Goal: Transaction & Acquisition: Obtain resource

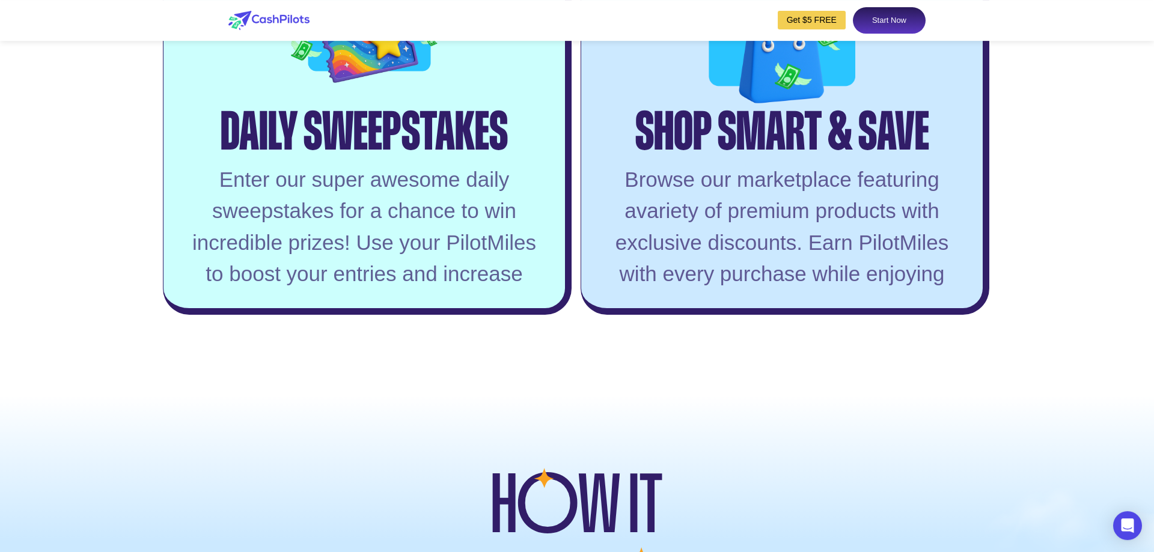
scroll to position [2882, 0]
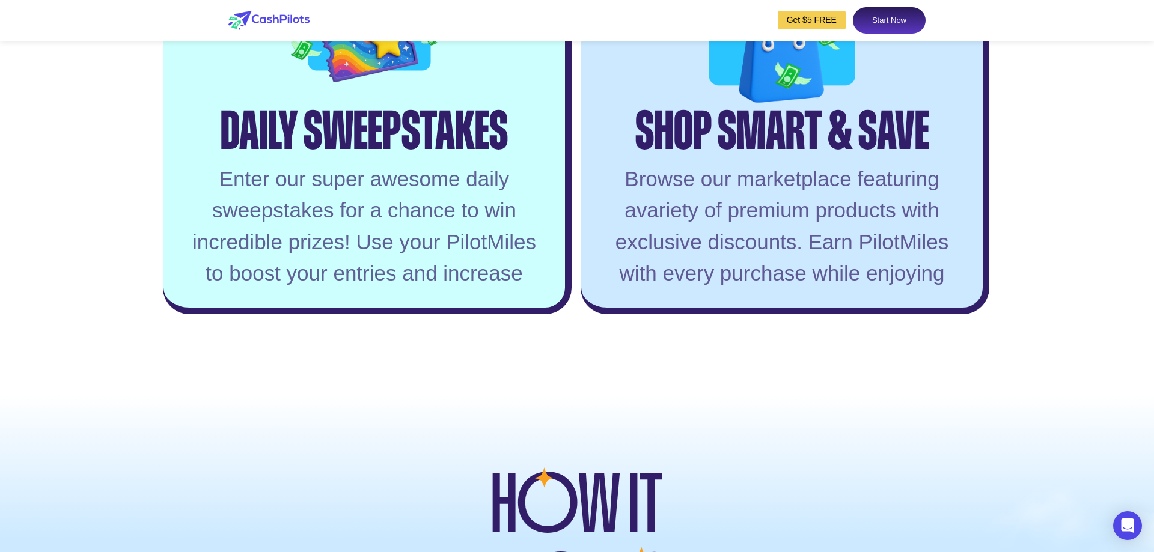
click at [358, 146] on div "Daily Sweepstakes" at bounding box center [364, 118] width 287 height 57
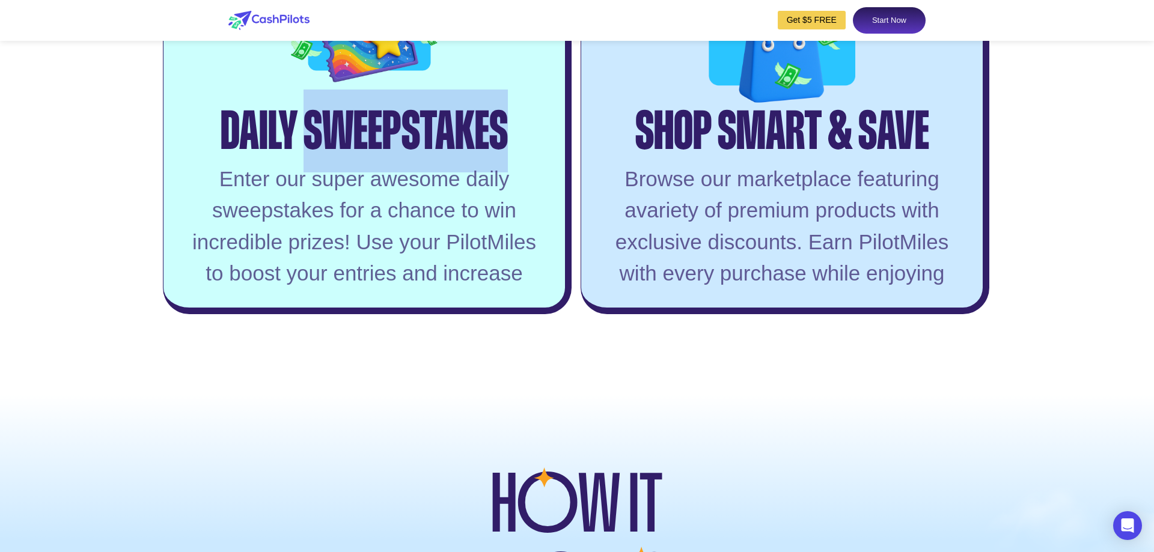
click at [358, 146] on div "Daily Sweepstakes" at bounding box center [364, 118] width 287 height 57
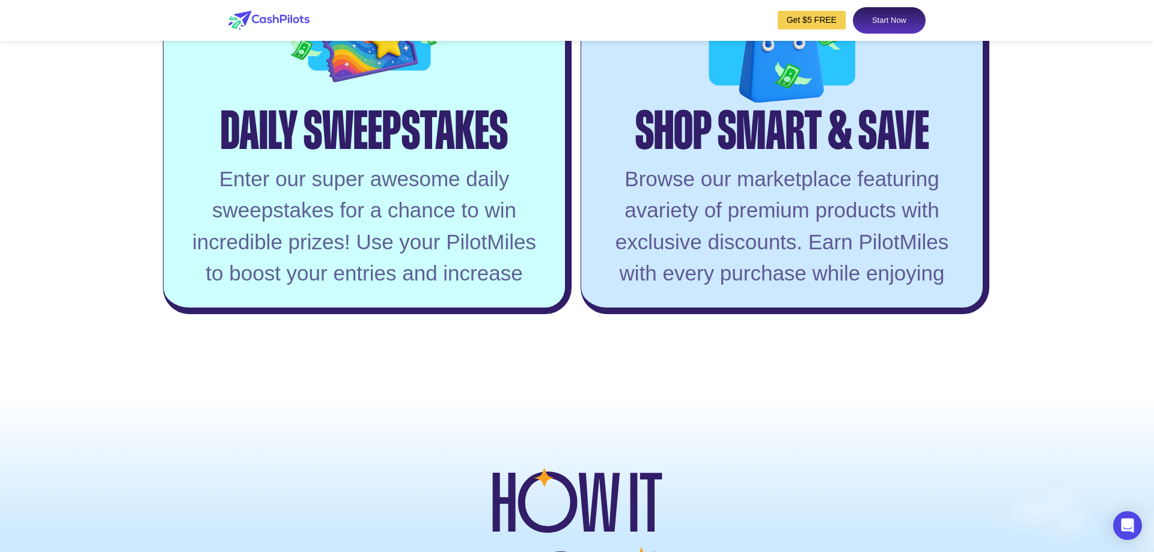
click at [358, 146] on div "Daily Sweepstakes" at bounding box center [364, 118] width 287 height 57
click at [361, 146] on div "Daily Sweepstakes" at bounding box center [364, 118] width 287 height 57
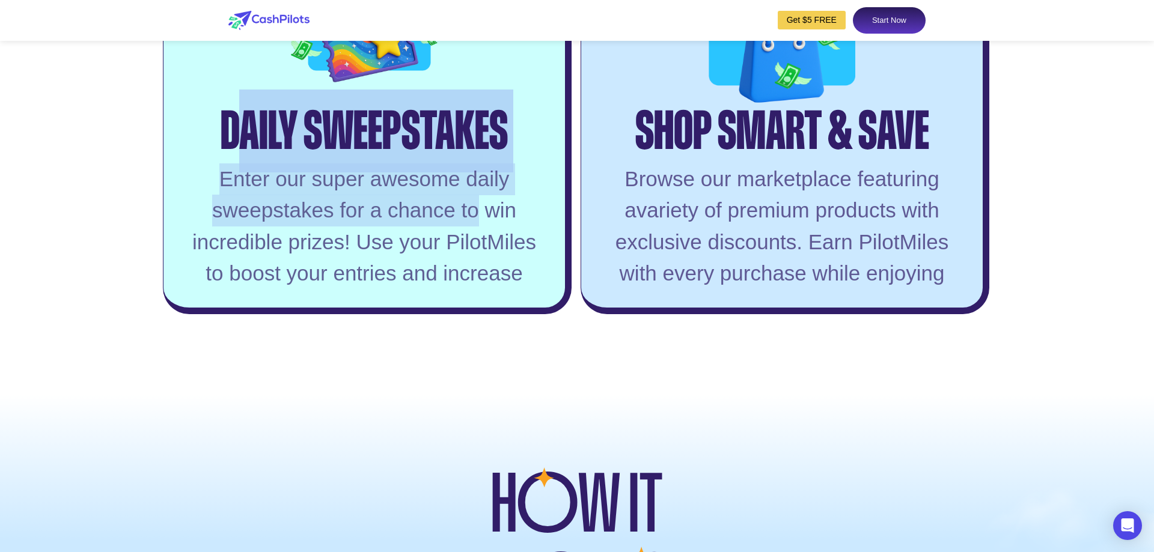
drag, startPoint x: 232, startPoint y: 159, endPoint x: 475, endPoint y: 257, distance: 262.6
click at [477, 248] on div "Daily Sweepstakes Enter our super awesome daily sweepstakes for a chance to win…" at bounding box center [367, 143] width 409 height 343
click at [475, 258] on div "Enter our super awesome daily sweepstakes for a chance to win incredible prizes…" at bounding box center [364, 226] width 365 height 126
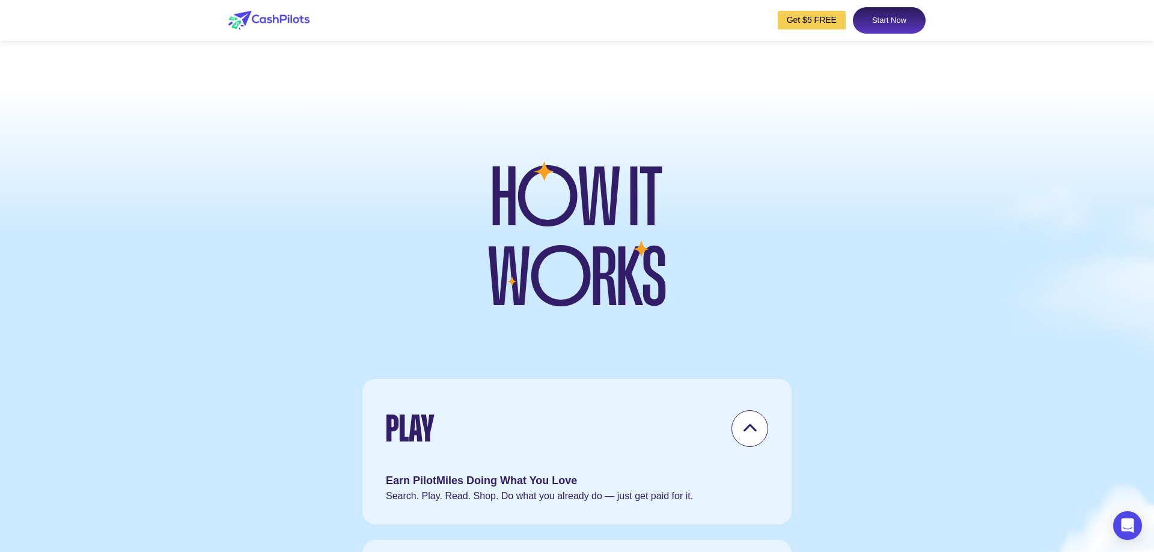
scroll to position [3311, 0]
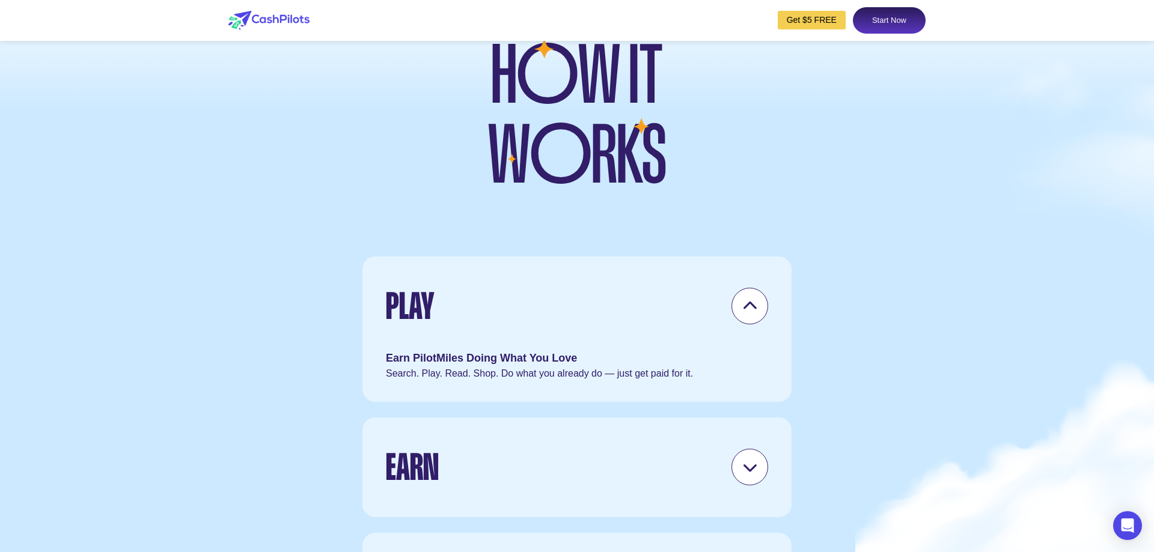
drag, startPoint x: 491, startPoint y: 103, endPoint x: 682, endPoint y: 176, distance: 204.0
click at [682, 176] on div at bounding box center [577, 80] width 277 height 228
drag, startPoint x: 658, startPoint y: 213, endPoint x: 483, endPoint y: 121, distance: 197.9
click at [483, 121] on div at bounding box center [577, 80] width 277 height 228
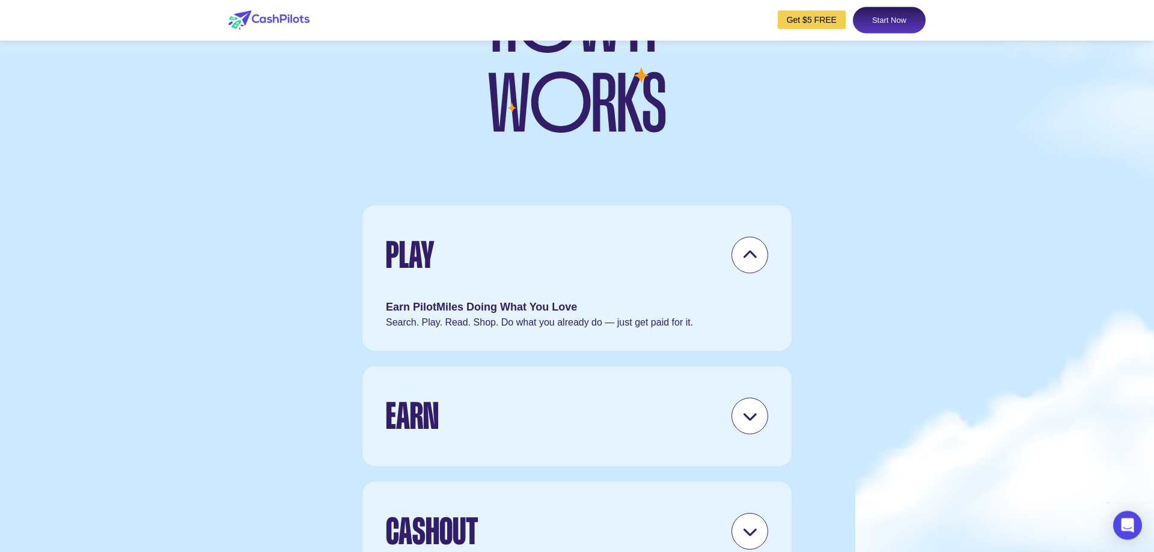
scroll to position [3433, 0]
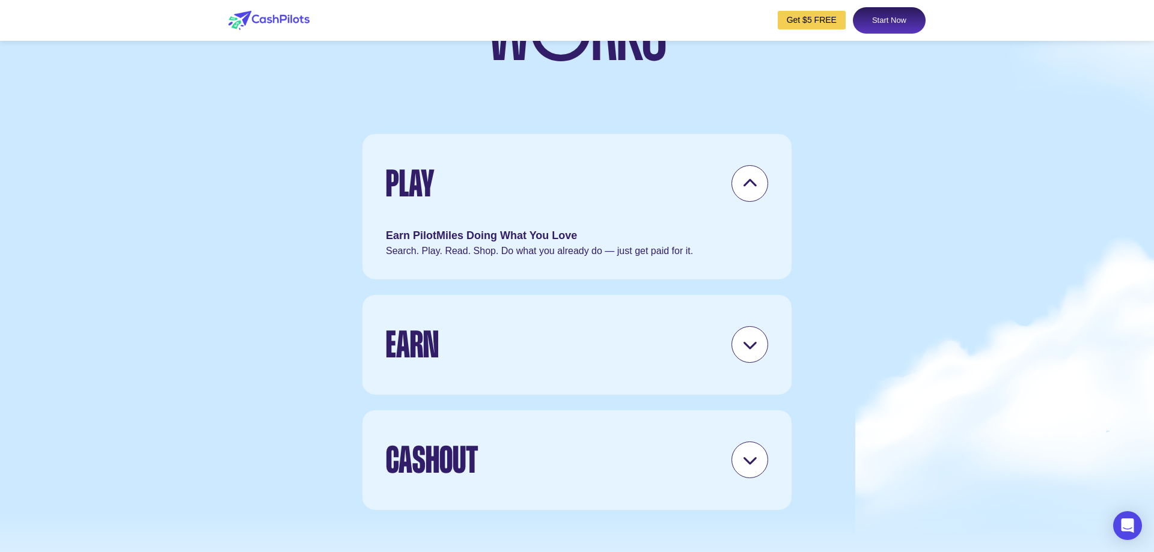
click at [760, 202] on div at bounding box center [750, 183] width 37 height 37
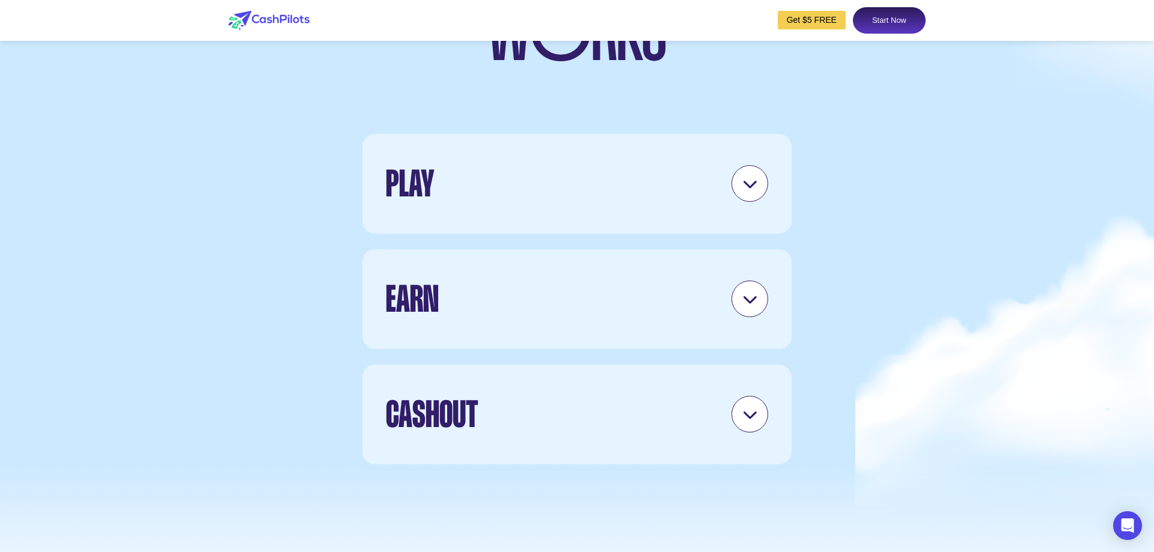
click at [761, 317] on div at bounding box center [750, 299] width 37 height 37
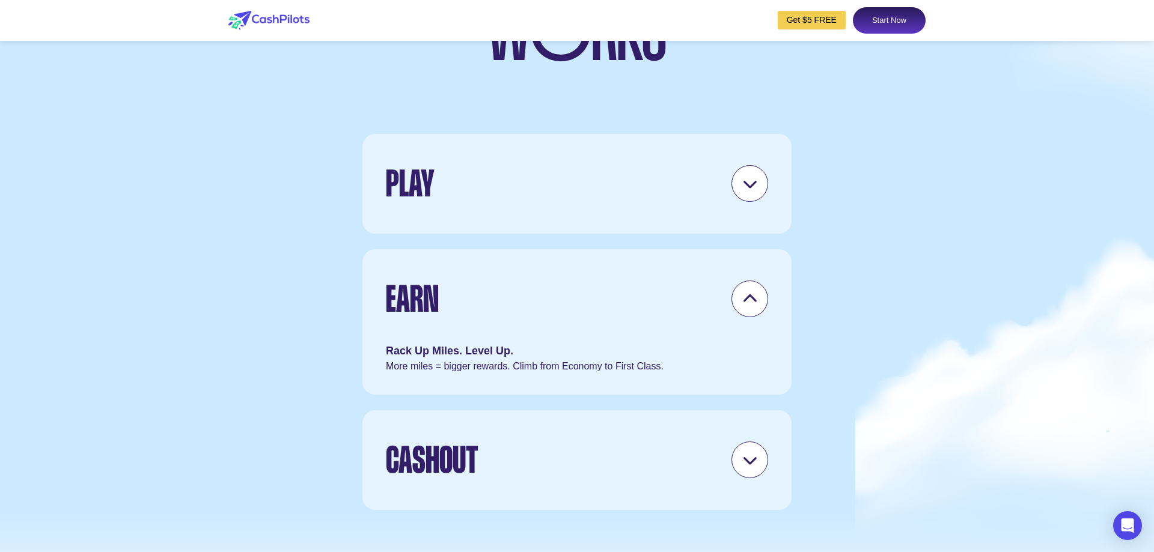
click at [761, 317] on div at bounding box center [750, 299] width 37 height 37
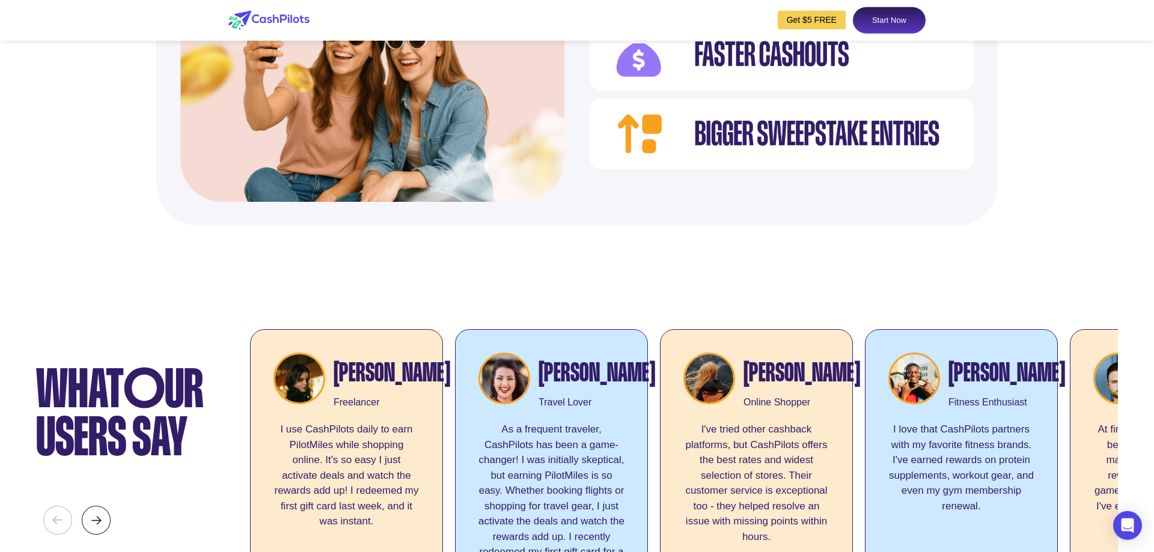
scroll to position [4292, 0]
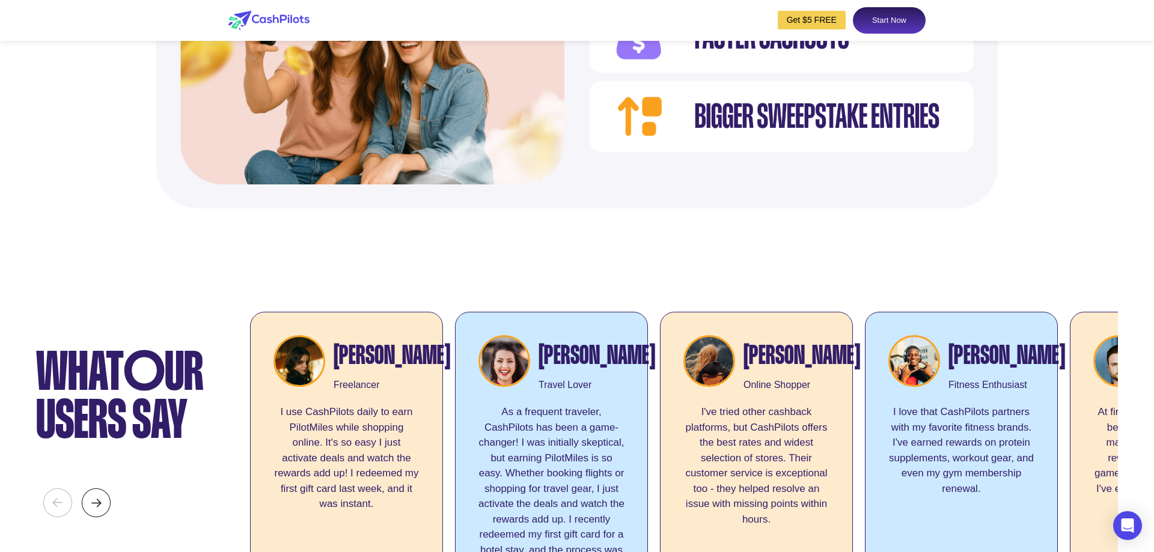
click at [757, 152] on img at bounding box center [782, 37] width 384 height 230
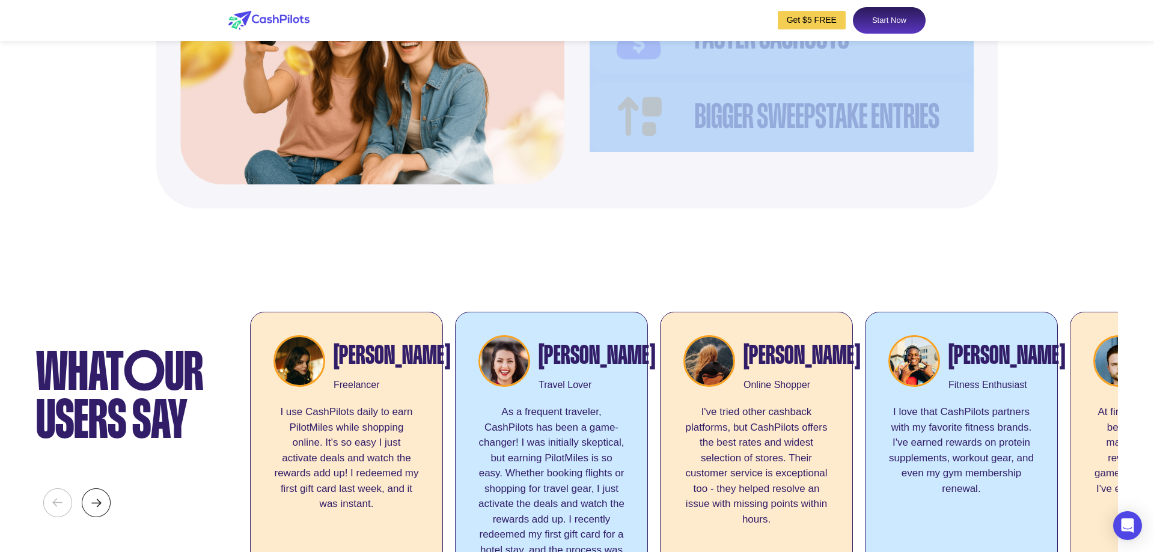
drag, startPoint x: 962, startPoint y: 148, endPoint x: 685, endPoint y: 150, distance: 277.7
click at [685, 150] on div "Coming soon CashPilots isn’t just solo play — it’s better with friends and fami…" at bounding box center [577, 7] width 842 height 402
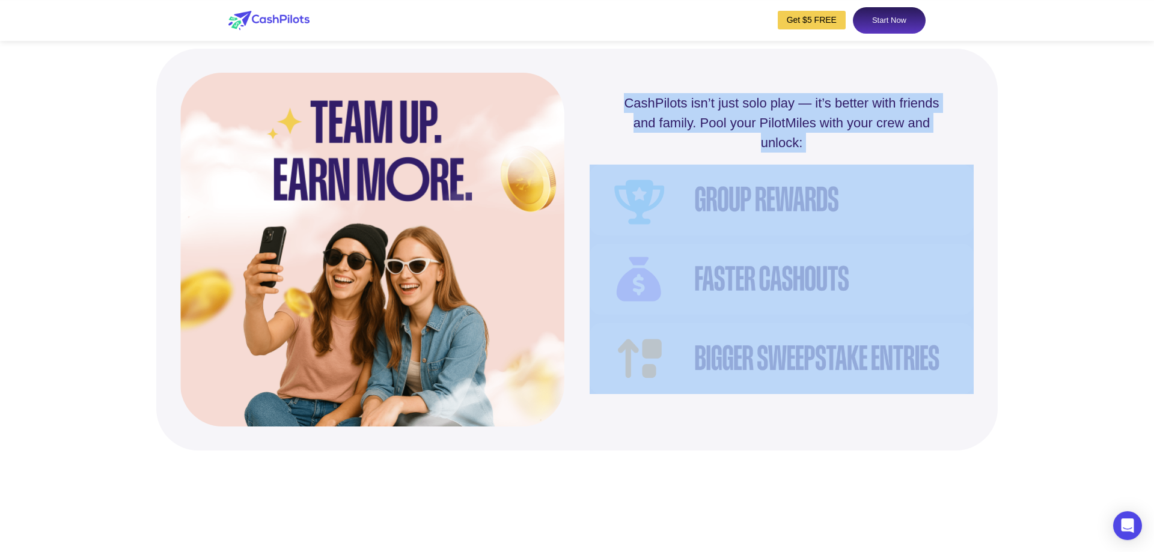
scroll to position [4047, 0]
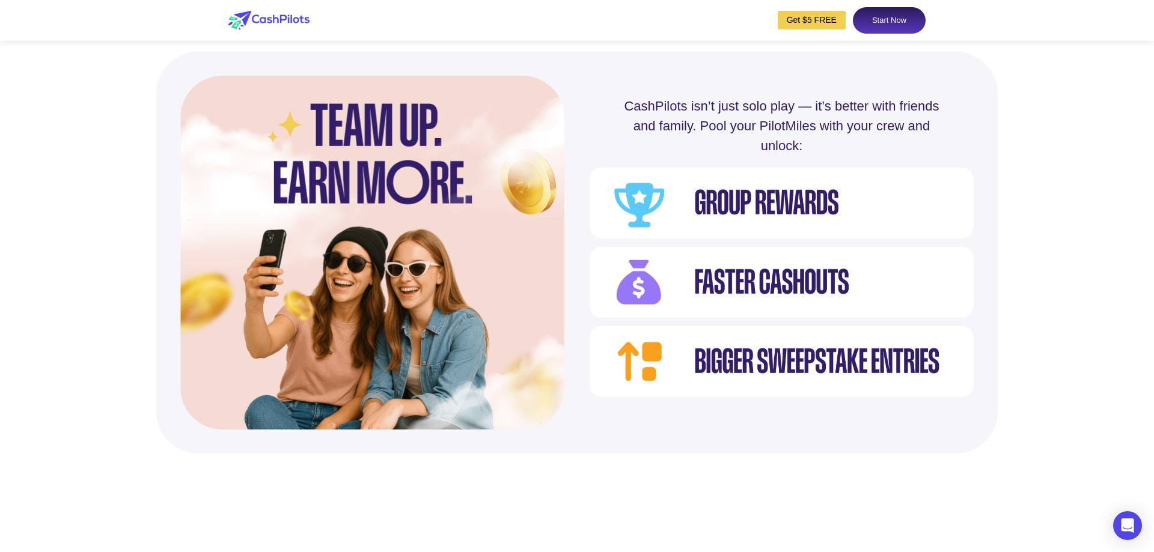
click at [714, 156] on div "CashPilots isn’t just solo play — it’s better with friends and family. Pool you…" at bounding box center [782, 126] width 331 height 60
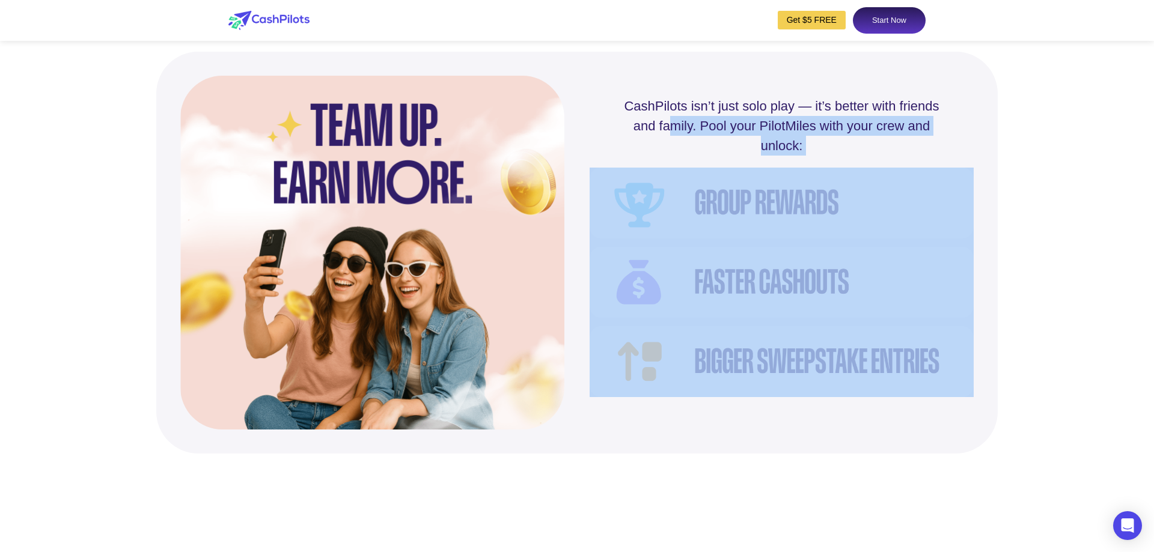
drag, startPoint x: 670, startPoint y: 157, endPoint x: 905, endPoint y: 320, distance: 286.5
click at [905, 320] on div "CashPilots isn’t just solo play — it’s better with friends and family. Pool you…" at bounding box center [782, 253] width 384 height 354
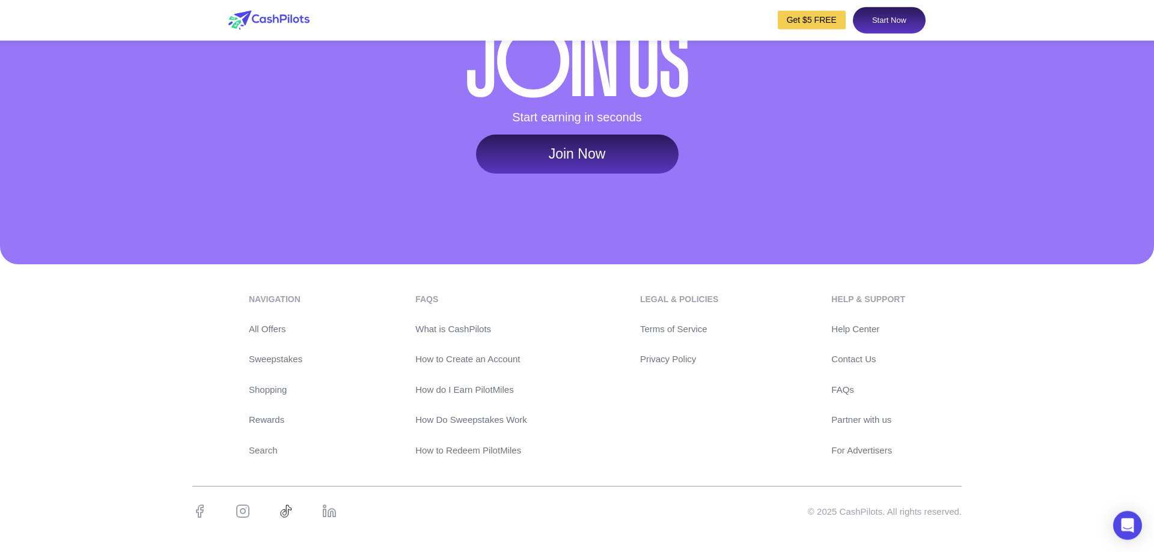
scroll to position [5700, 0]
